Goal: Task Accomplishment & Management: Use online tool/utility

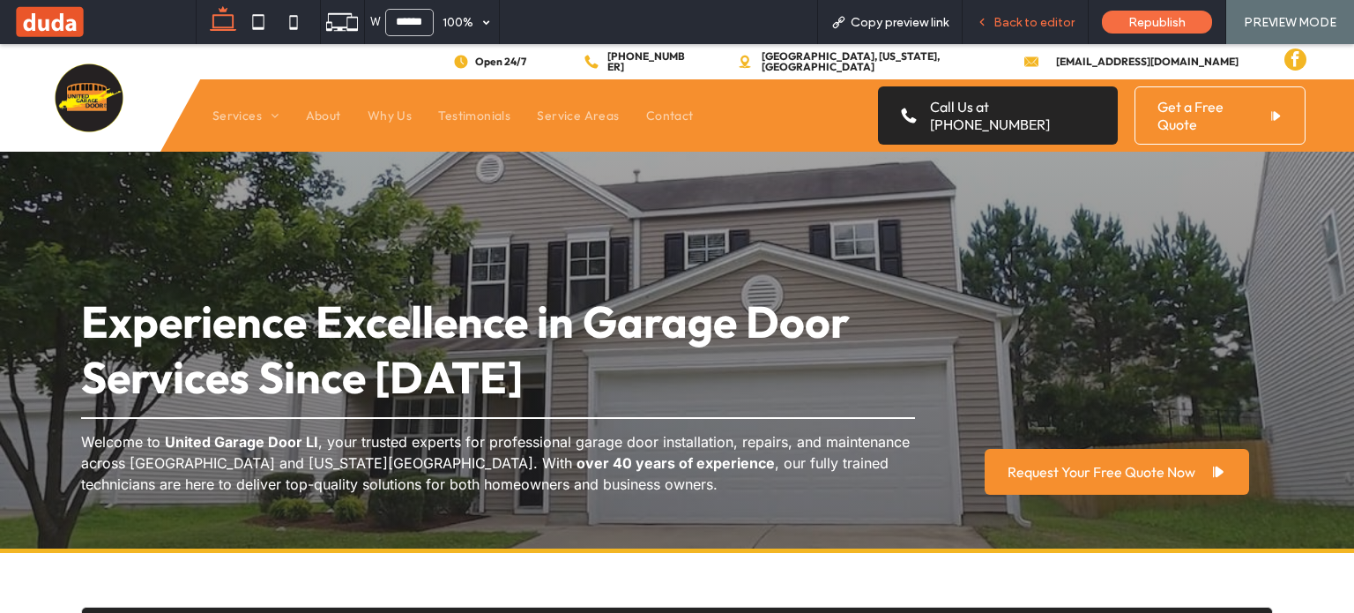
drag, startPoint x: 1031, startPoint y: 27, endPoint x: 982, endPoint y: 47, distance: 52.2
click at [1031, 27] on span "Back to editor" at bounding box center [1033, 22] width 81 height 15
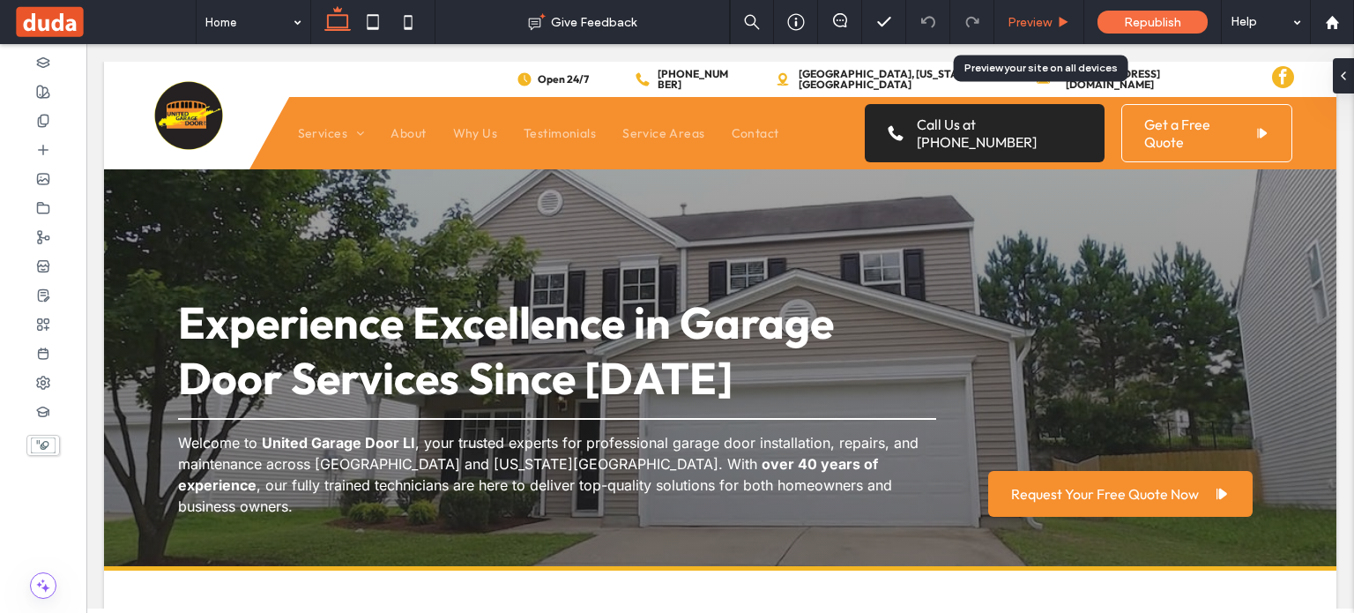
drag, startPoint x: 1027, startPoint y: 22, endPoint x: 876, endPoint y: 54, distance: 154.0
click at [1027, 22] on span "Preview" at bounding box center [1030, 22] width 44 height 15
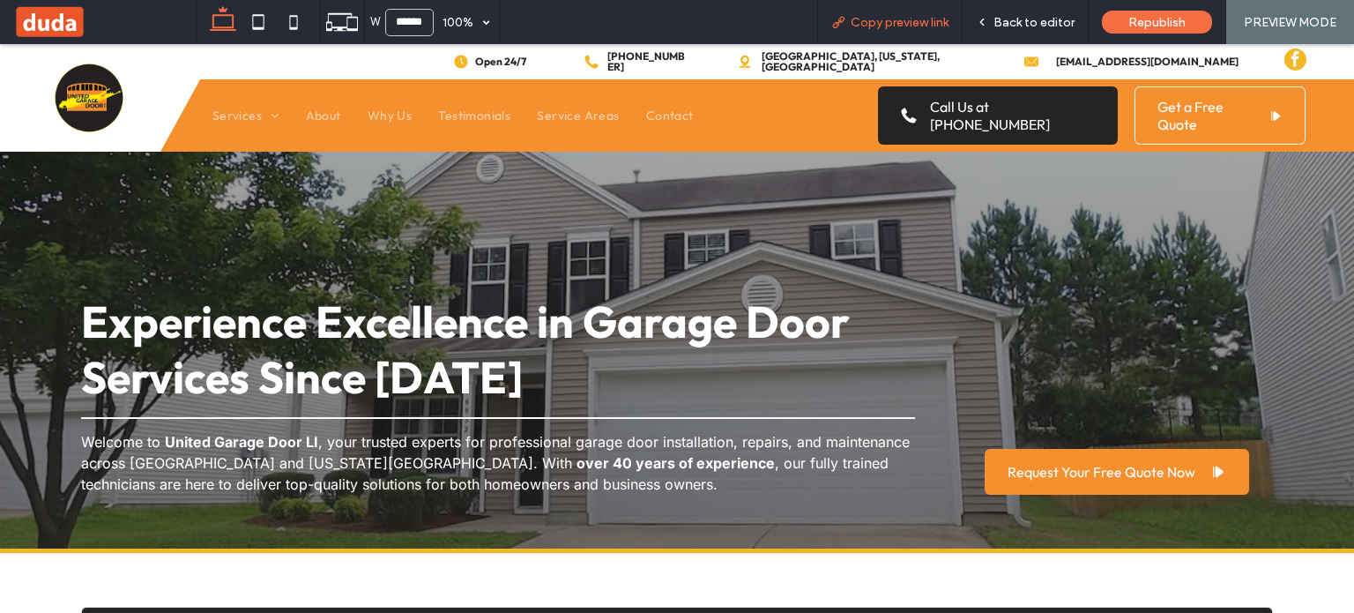
click at [910, 26] on span "Copy preview link" at bounding box center [900, 22] width 98 height 15
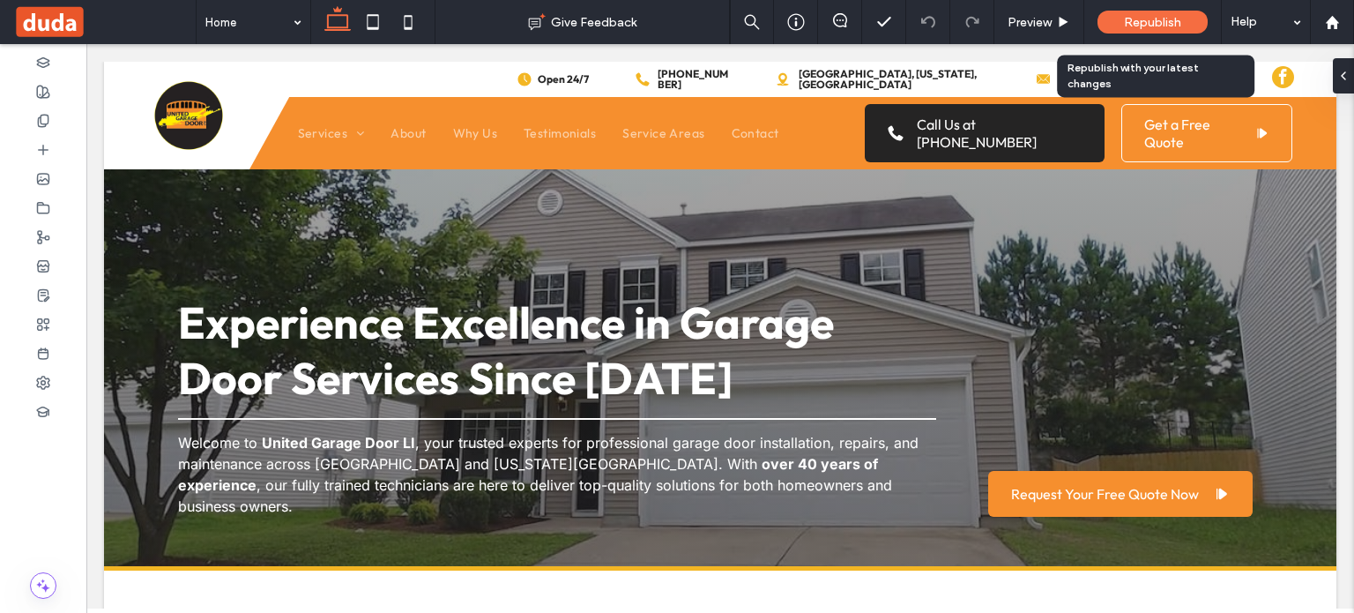
click at [1135, 31] on div "Republish" at bounding box center [1153, 22] width 110 height 23
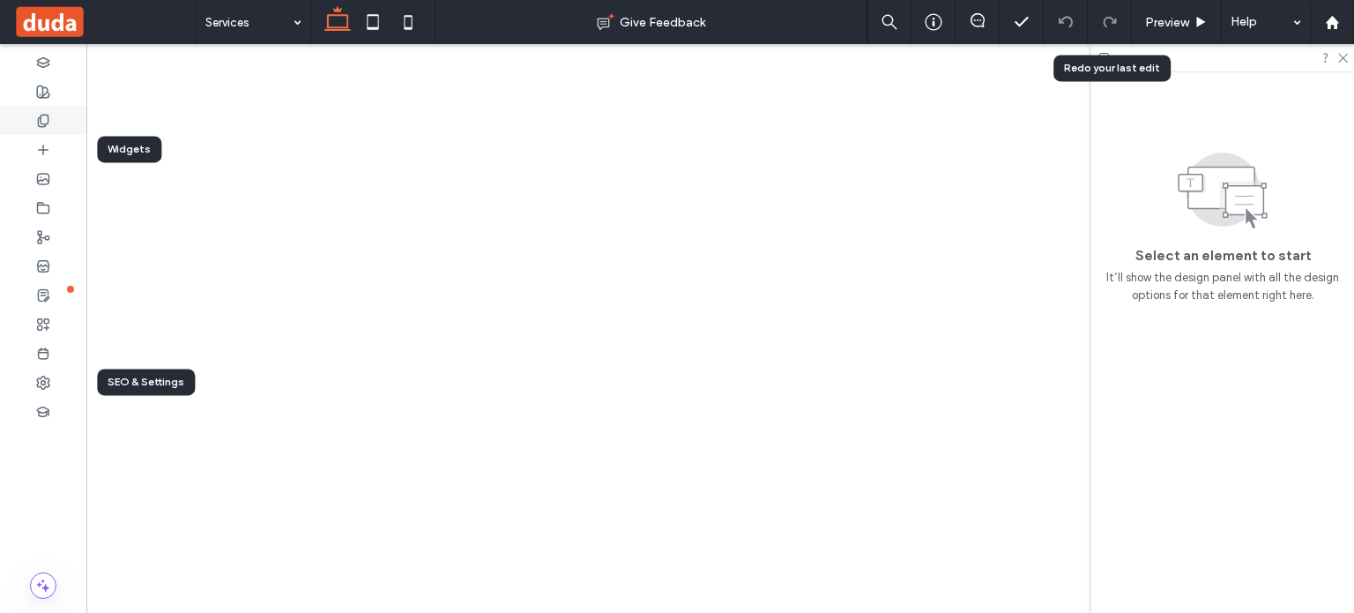
click at [59, 123] on div at bounding box center [43, 120] width 86 height 29
click at [56, 115] on div at bounding box center [43, 120] width 86 height 29
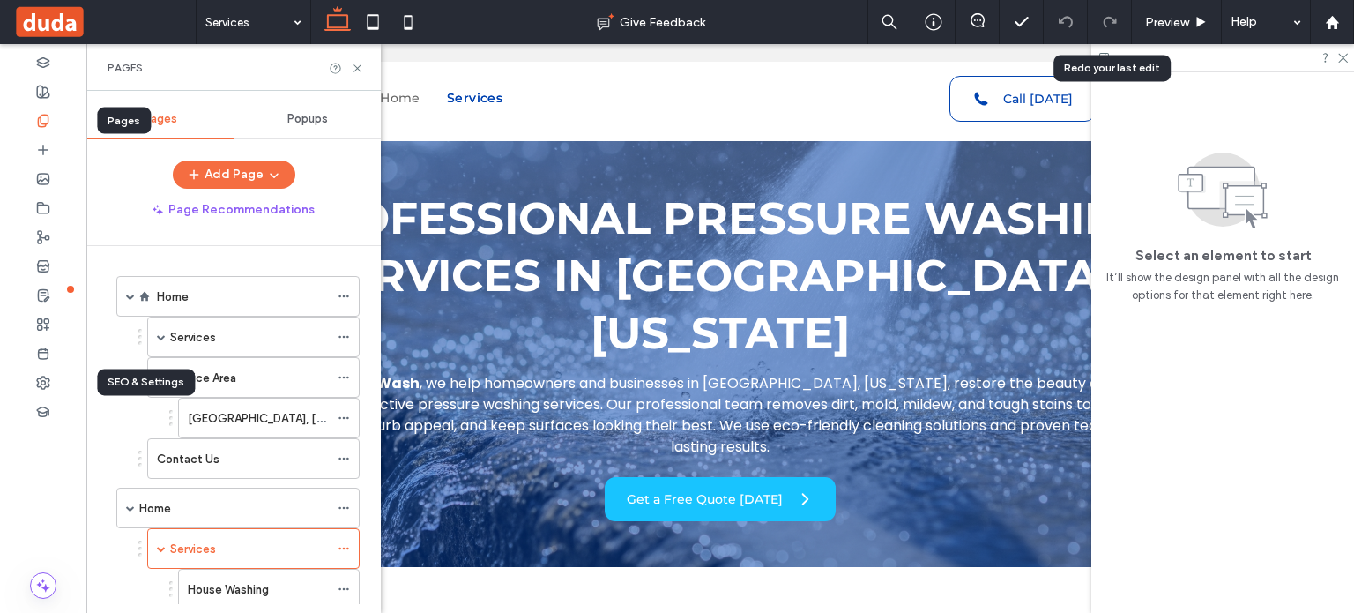
scroll to position [88, 0]
